Goal: Information Seeking & Learning: Learn about a topic

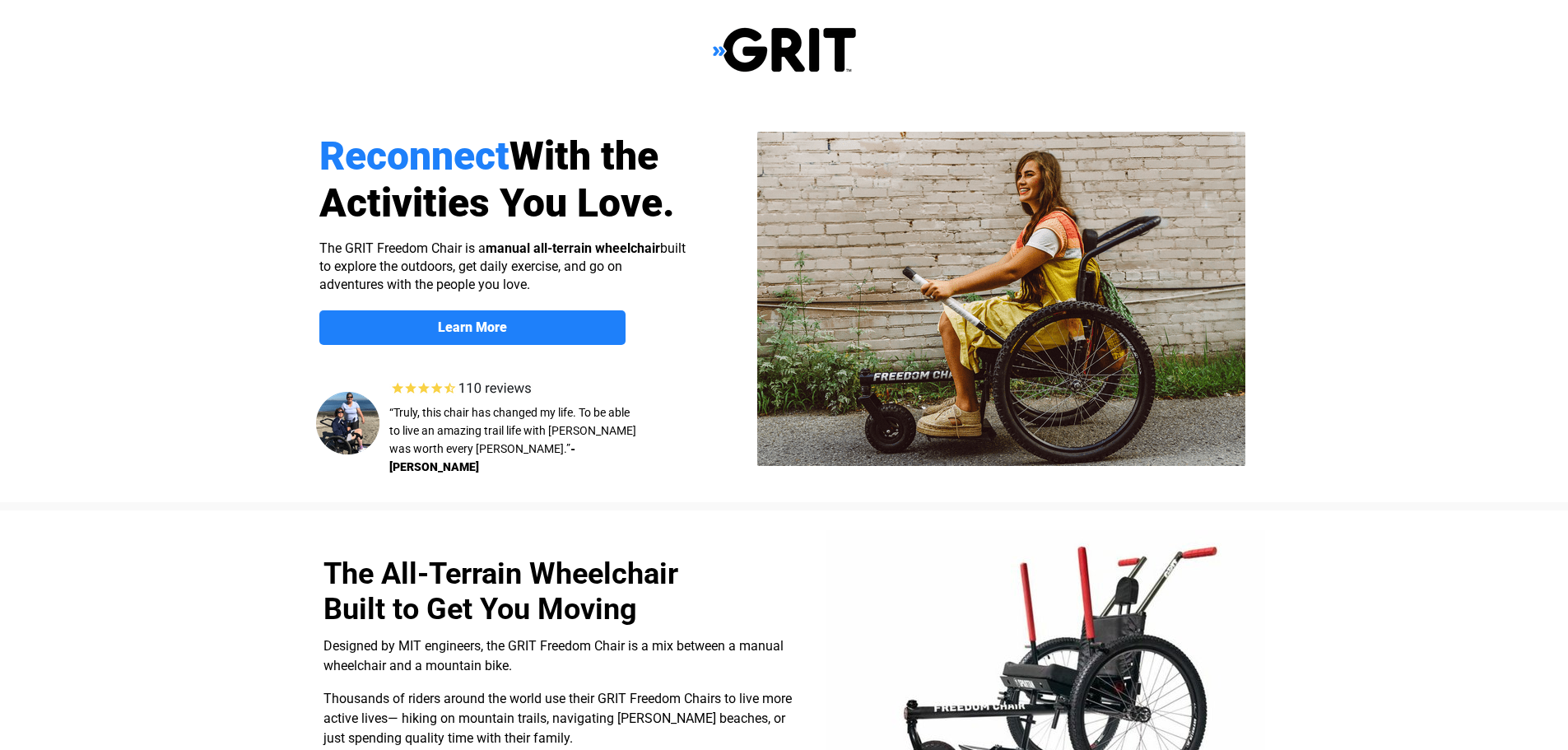
select select "CA"
click at [472, 325] on strong "Learn More" at bounding box center [473, 327] width 69 height 15
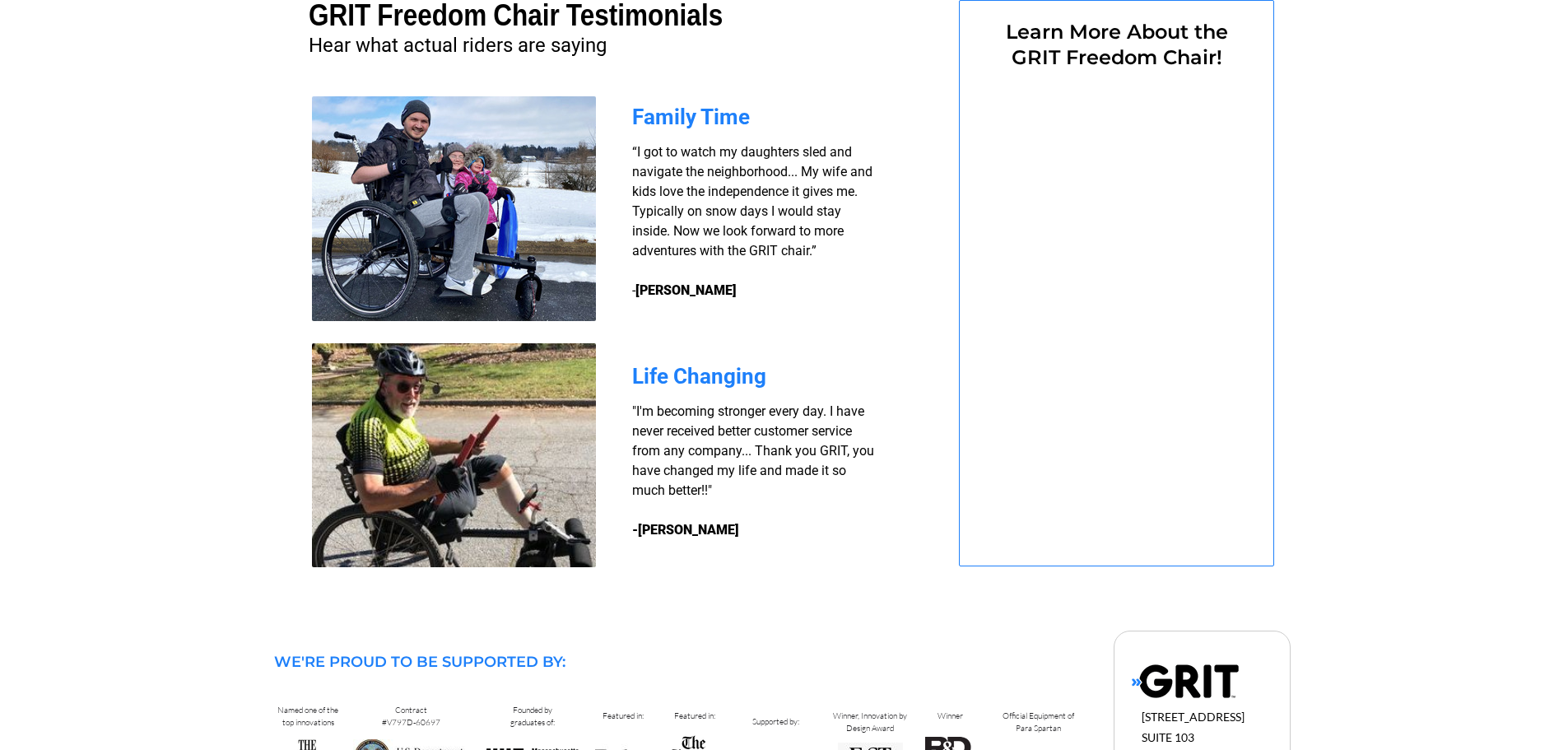
select select "CA"
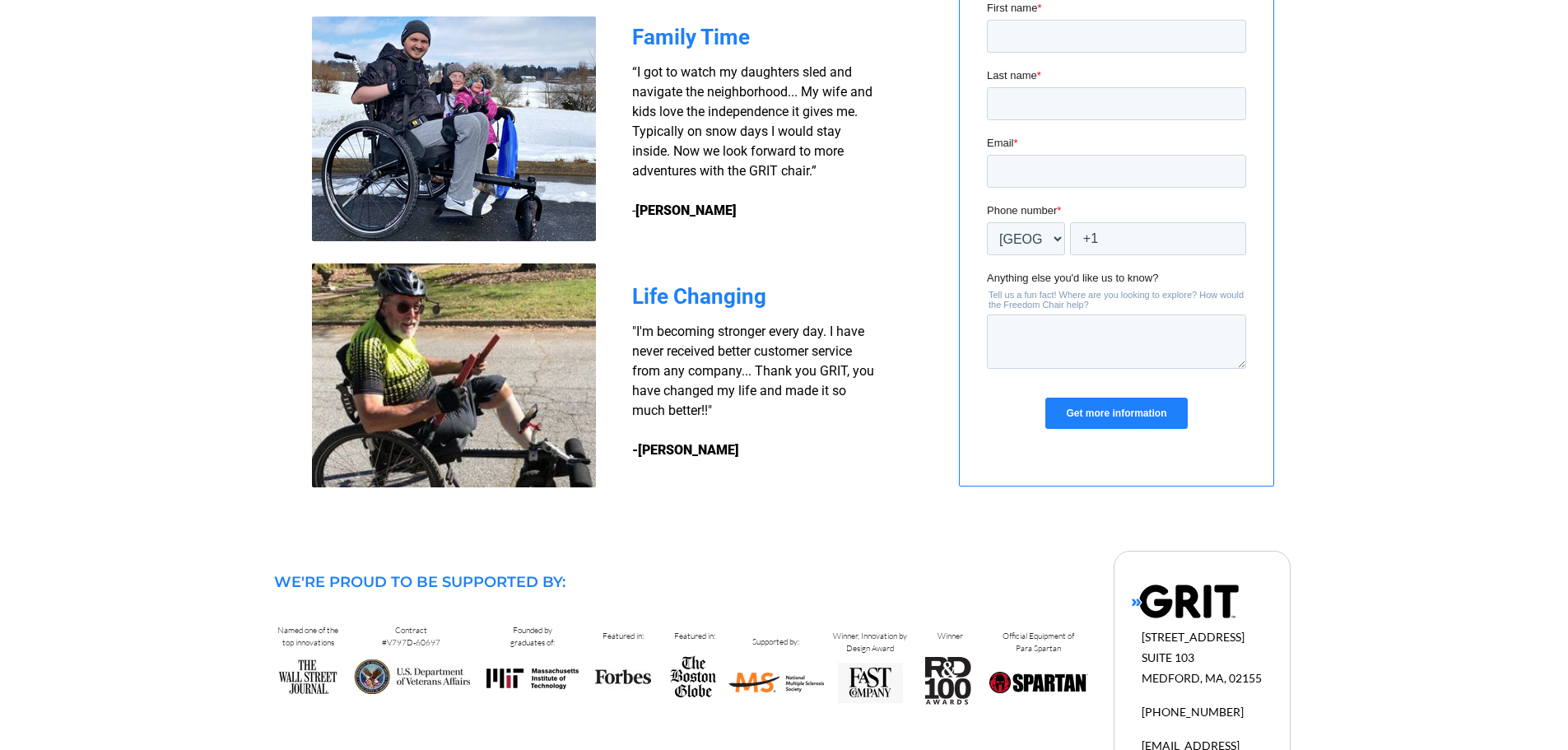
scroll to position [1412, 0]
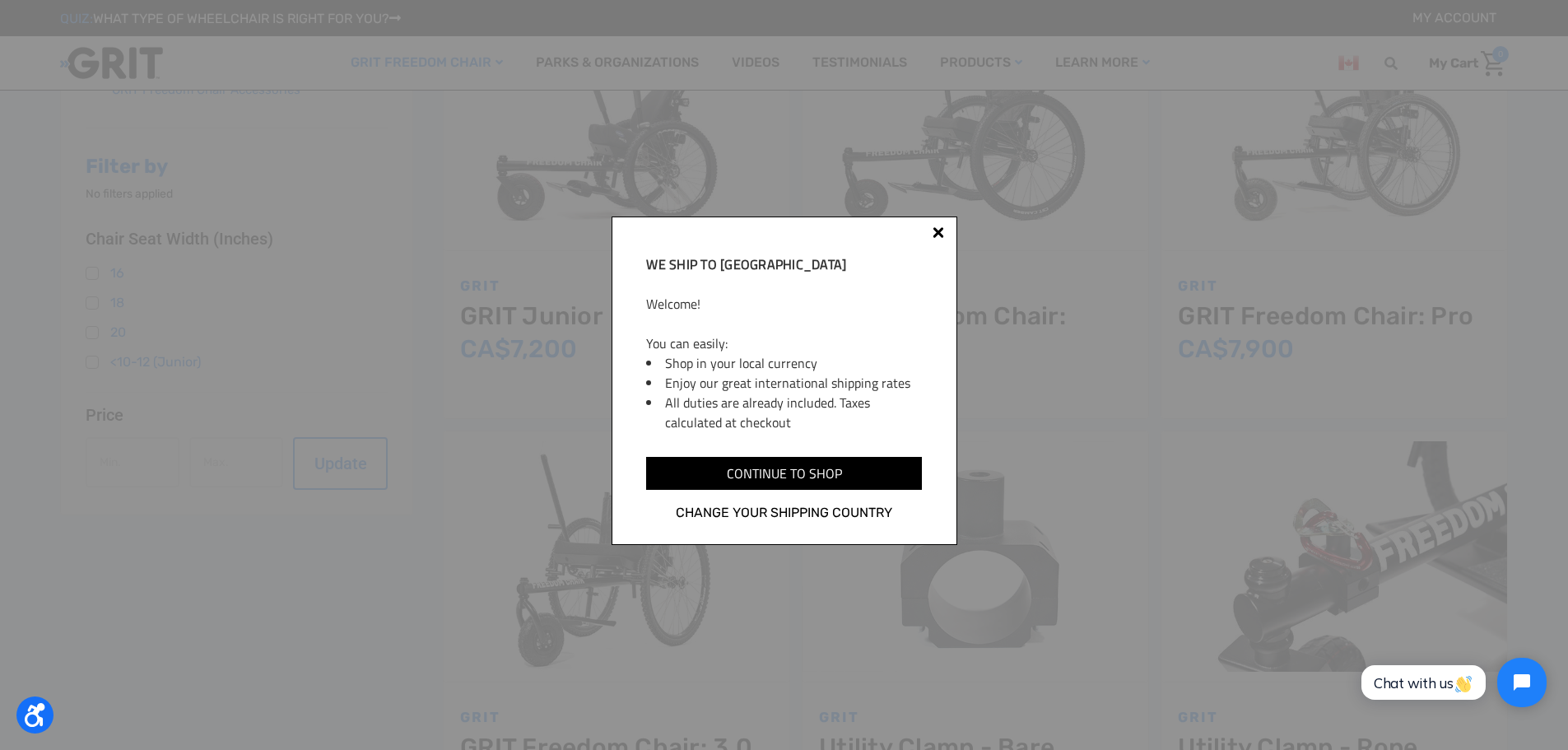
click at [944, 231] on div at bounding box center [938, 235] width 13 height 13
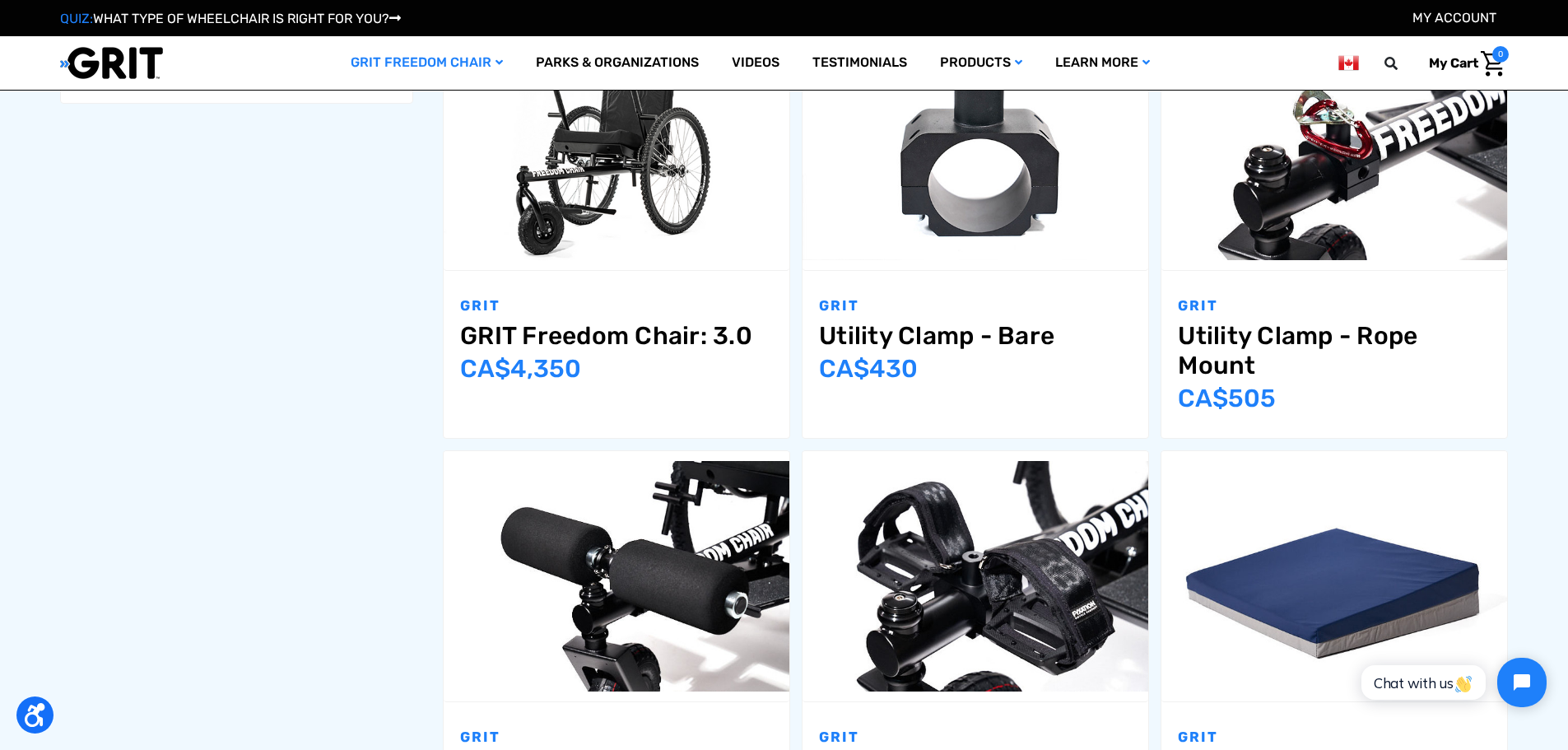
scroll to position [1233, 0]
